Goal: Transaction & Acquisition: Download file/media

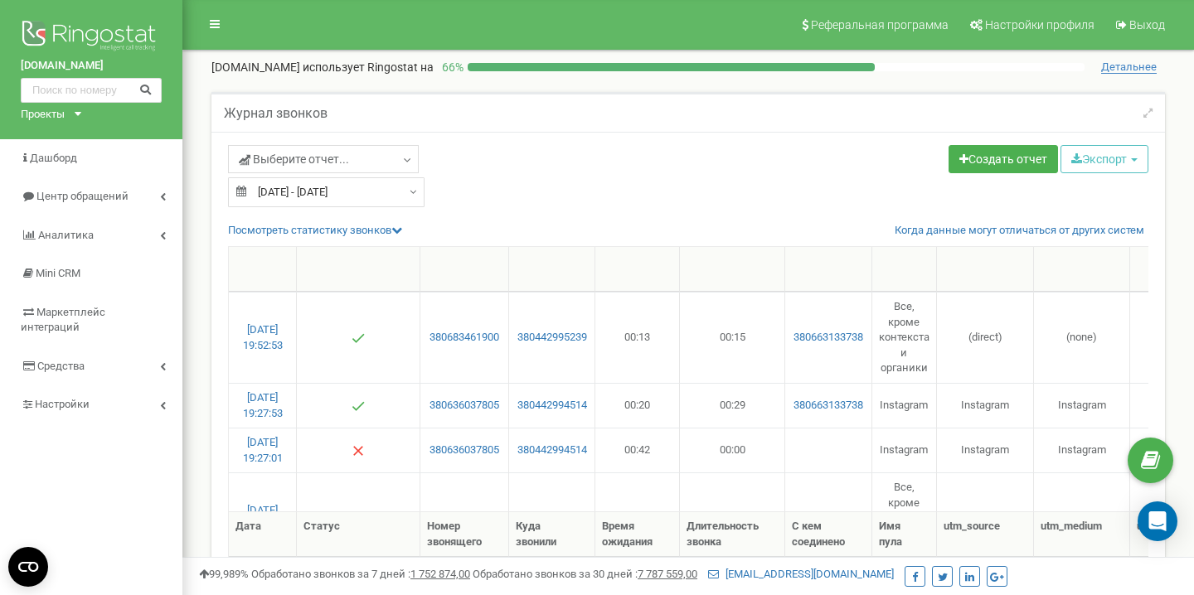
select select "50"
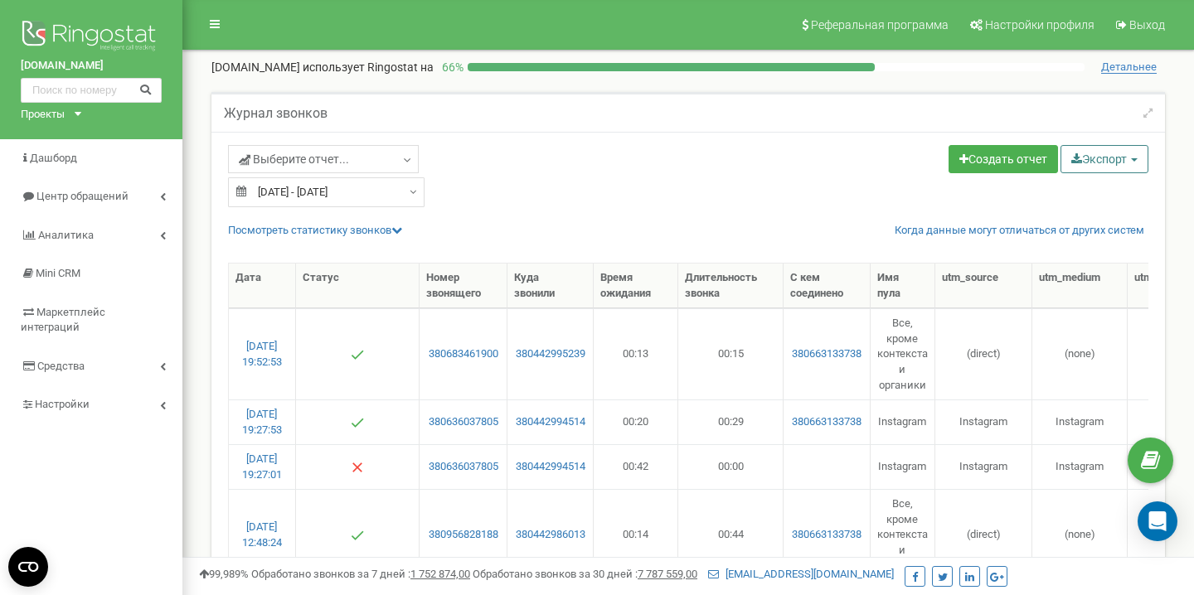
click at [1115, 149] on button "Экспорт" at bounding box center [1104, 159] width 88 height 28
click at [1079, 217] on link "Excel (.xls)" at bounding box center [1126, 224] width 126 height 26
click at [322, 194] on input "[DATE] - [DATE]" at bounding box center [326, 192] width 196 height 30
type input "[DATE]"
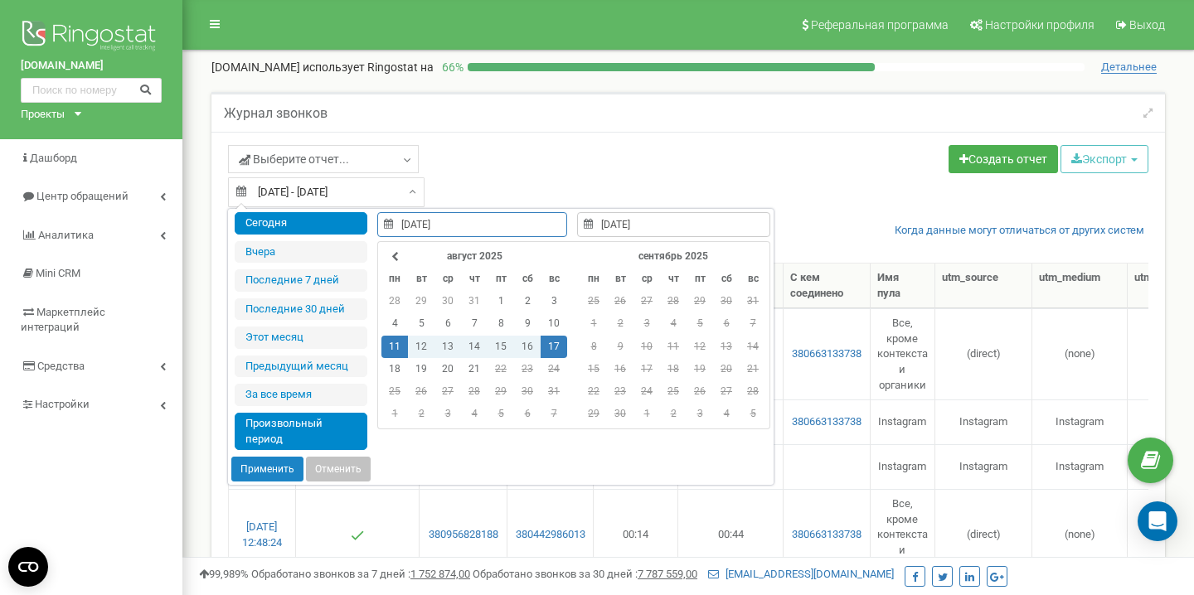
type input "[DATE]"
click at [324, 225] on li "Сегодня" at bounding box center [301, 223] width 133 height 22
type input "[DATE] - [DATE]"
